Goal: Obtain resource: Obtain resource

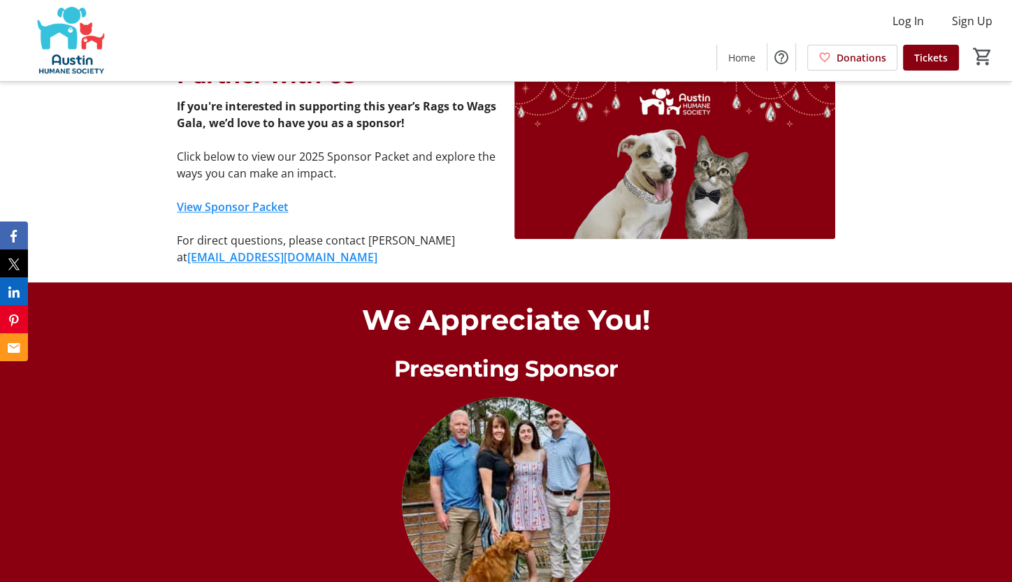
scroll to position [1085, 0]
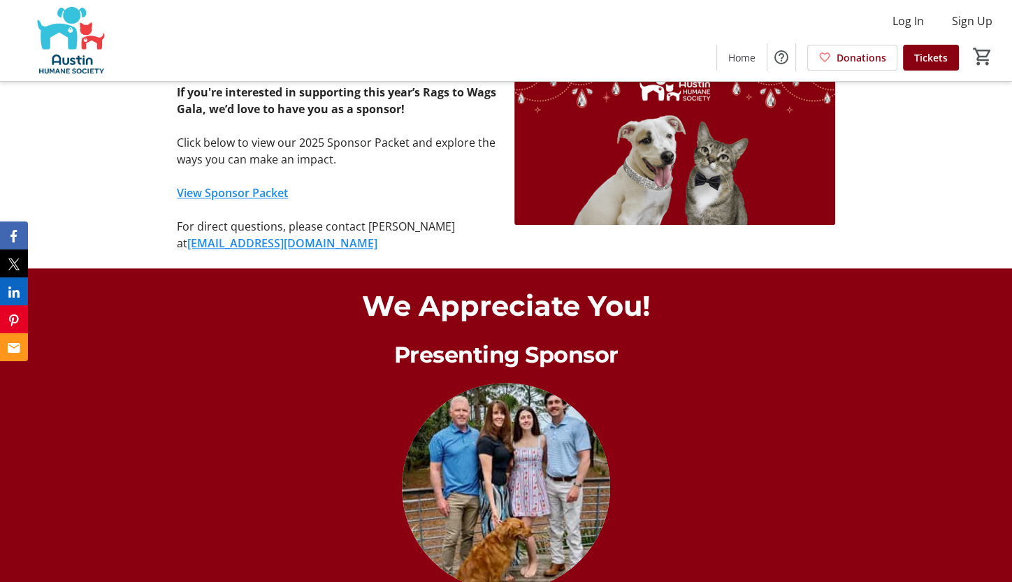
click at [245, 191] on link "View Sponsor Packet" at bounding box center [232, 192] width 111 height 15
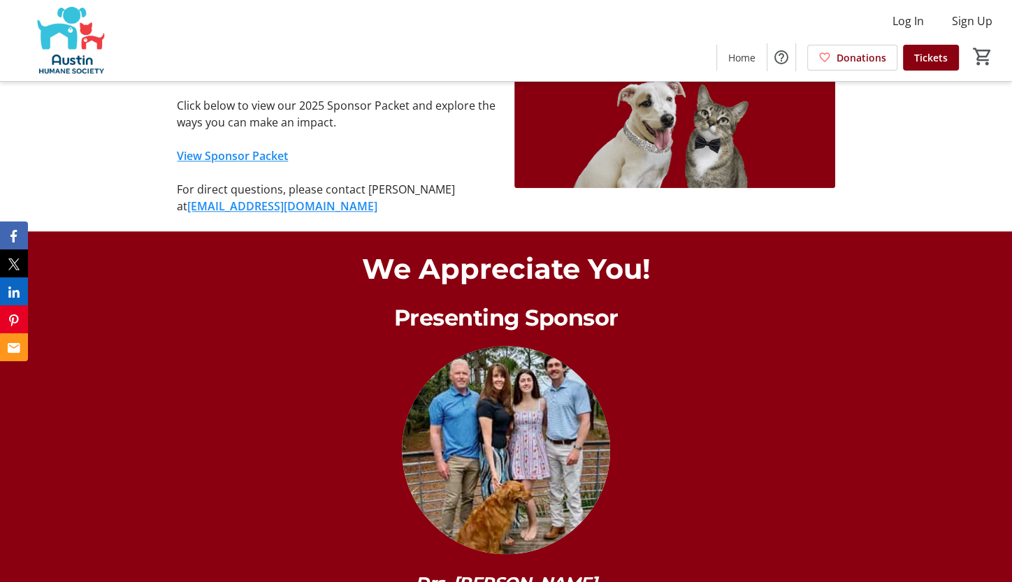
scroll to position [1092, 0]
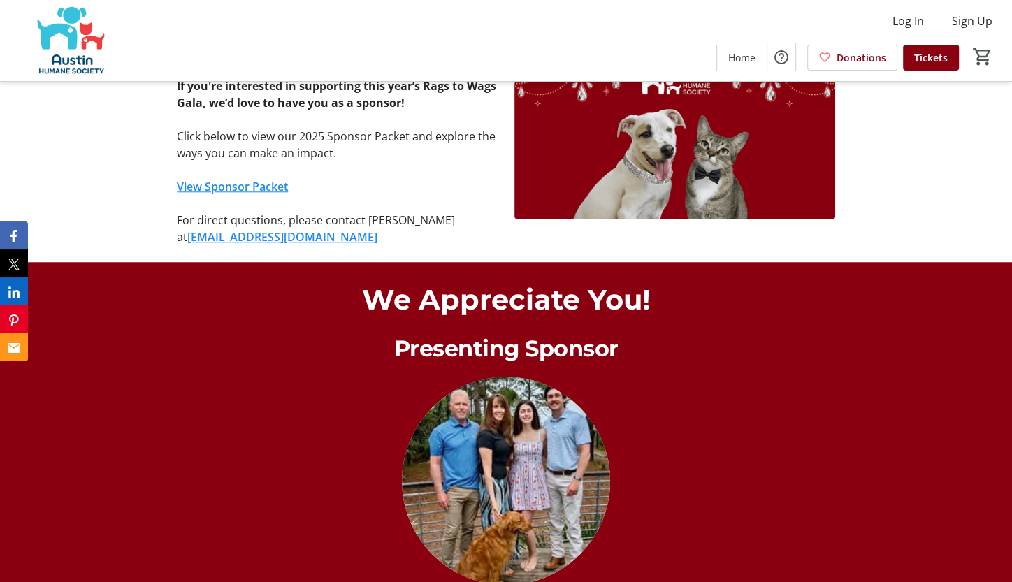
click at [269, 190] on link "View Sponsor Packet" at bounding box center [232, 186] width 111 height 15
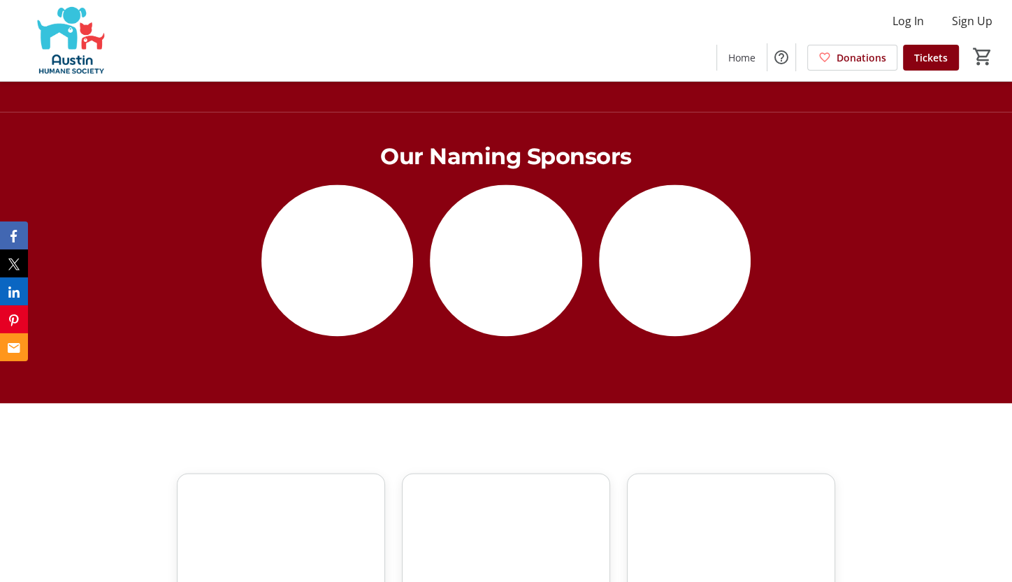
scroll to position [1684, 0]
